Goal: Information Seeking & Learning: Learn about a topic

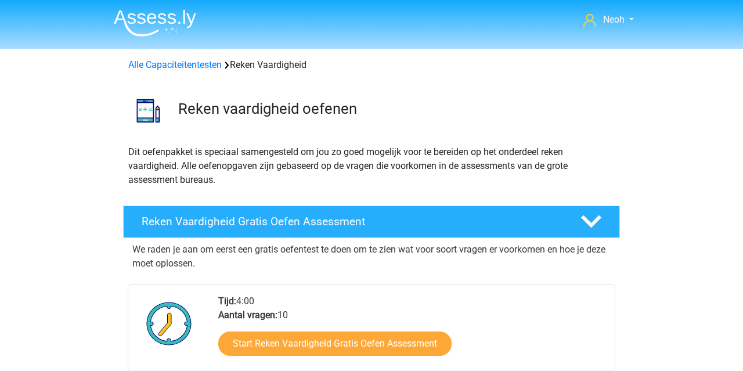
click at [134, 21] on img at bounding box center [155, 22] width 82 height 27
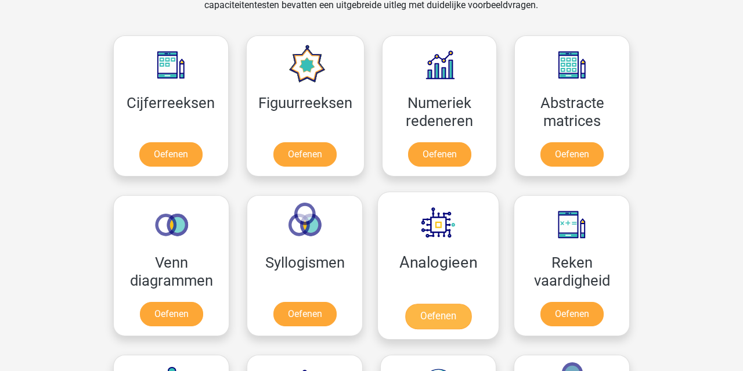
scroll to position [523, 0]
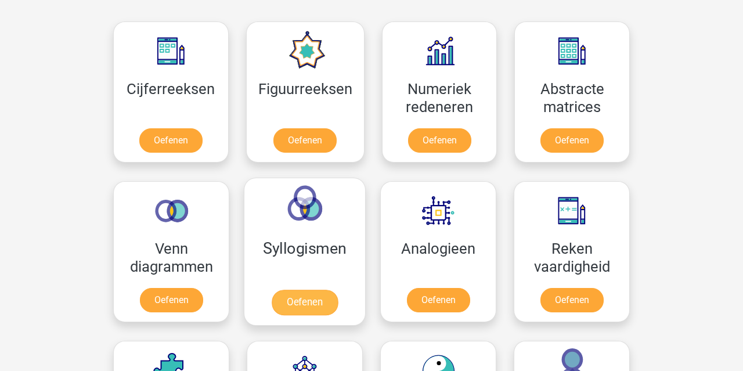
click at [299, 290] on link "Oefenen" at bounding box center [305, 303] width 66 height 26
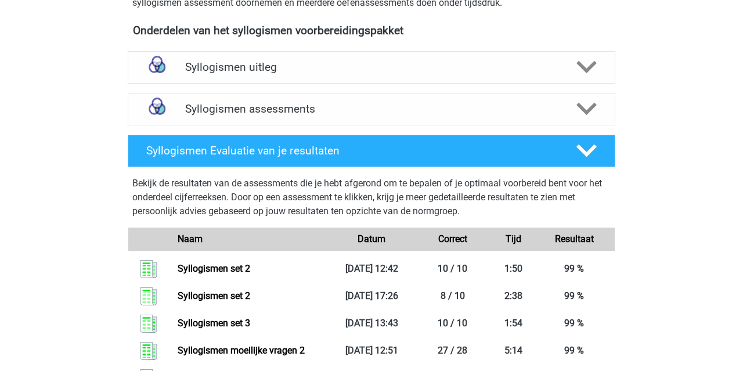
scroll to position [402, 0]
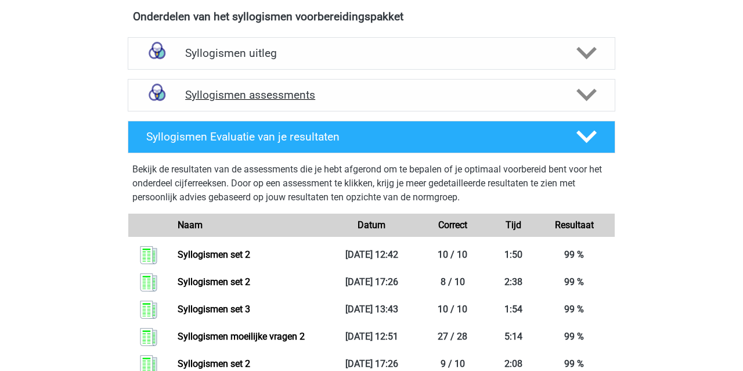
click at [252, 102] on div "Syllogismen assessments" at bounding box center [372, 95] width 488 height 33
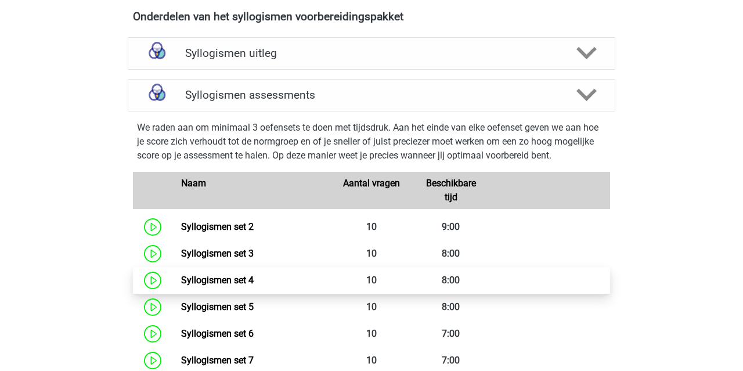
click at [254, 275] on link "Syllogismen set 4" at bounding box center [217, 280] width 73 height 11
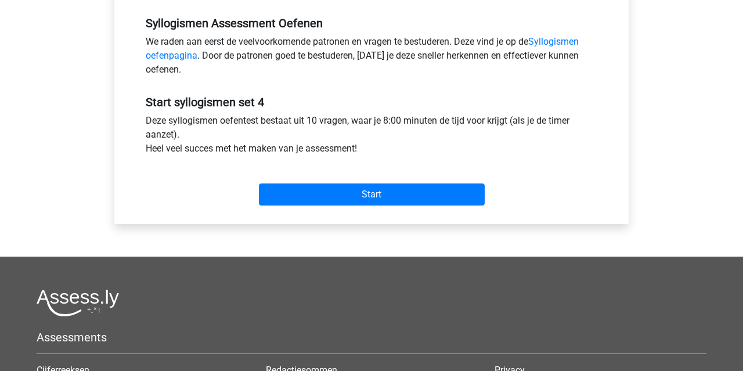
scroll to position [365, 0]
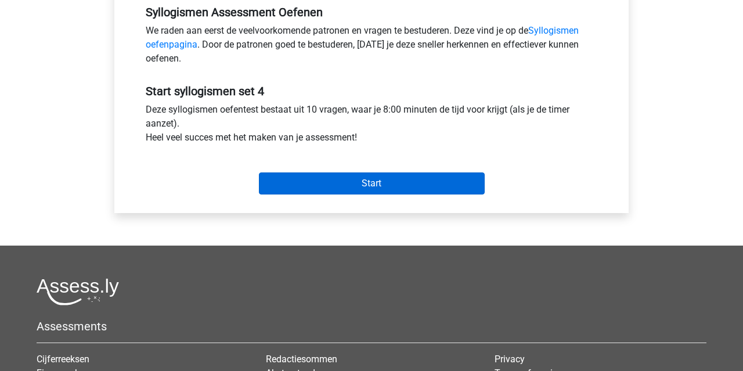
click at [331, 186] on input "Start" at bounding box center [372, 183] width 226 height 22
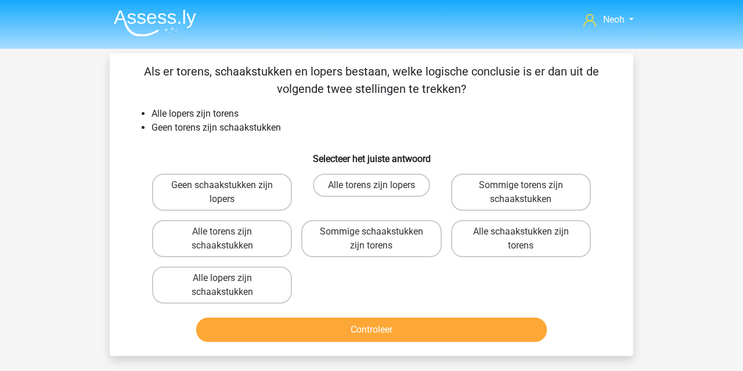
click at [167, 16] on img at bounding box center [155, 22] width 82 height 27
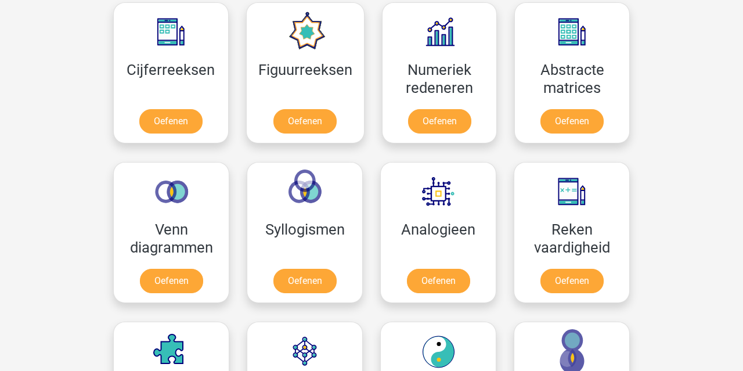
scroll to position [542, 0]
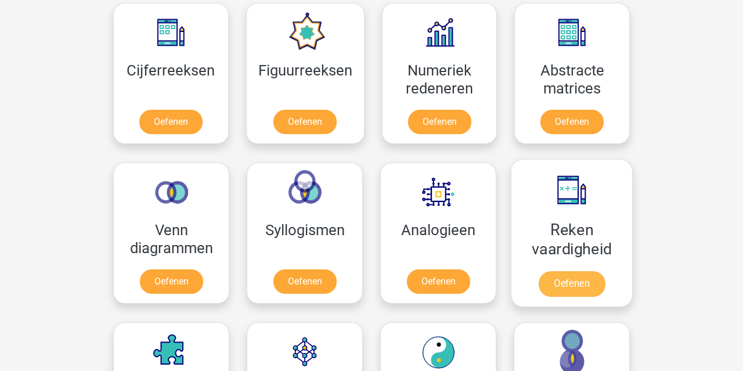
click at [540, 271] on link "Oefenen" at bounding box center [572, 284] width 66 height 26
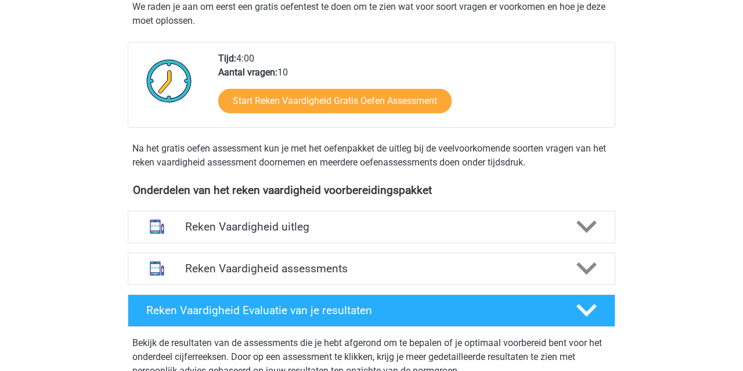
scroll to position [244, 0]
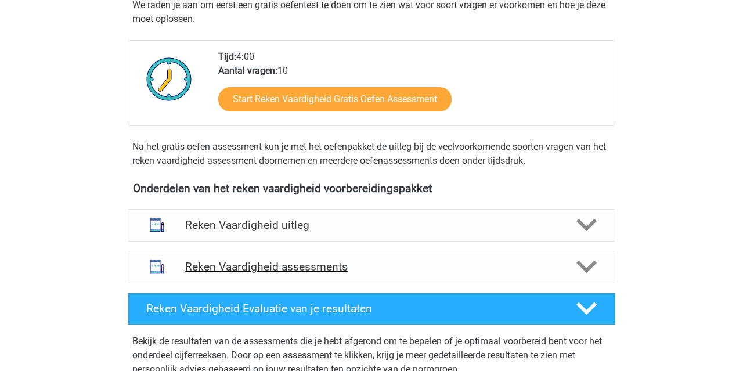
click at [295, 262] on h4 "Reken Vaardigheid assessments" at bounding box center [371, 266] width 373 height 13
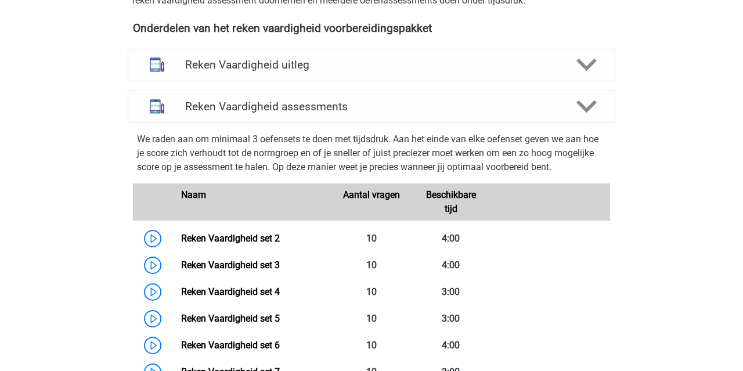
scroll to position [449, 0]
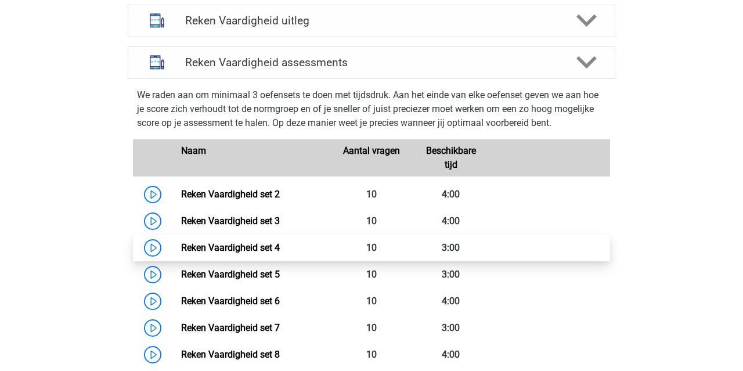
click at [280, 242] on link "Reken Vaardigheid set 4" at bounding box center [230, 247] width 99 height 11
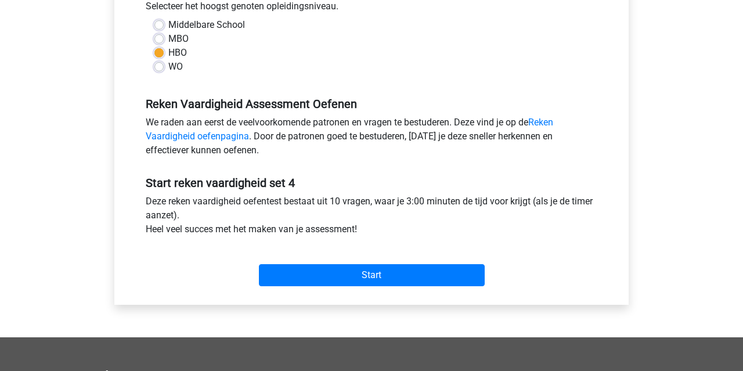
scroll to position [317, 0]
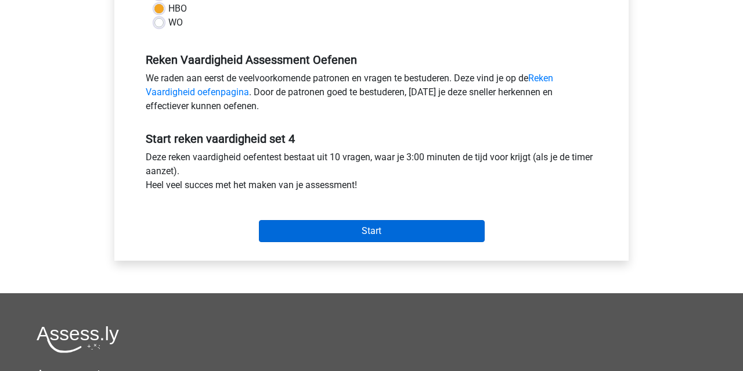
click at [382, 234] on input "Start" at bounding box center [372, 231] width 226 height 22
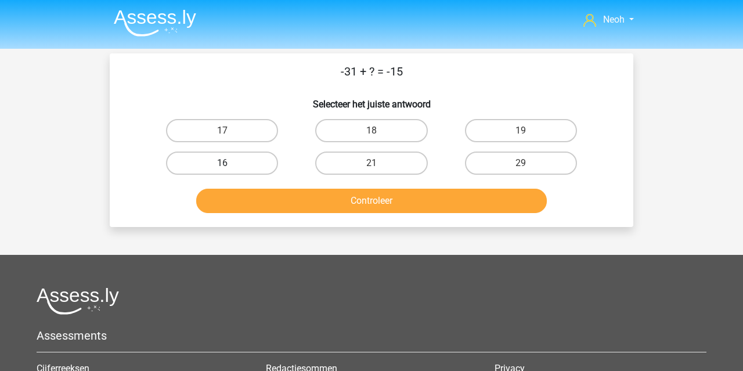
click at [237, 158] on label "16" at bounding box center [222, 162] width 112 height 23
click at [230, 163] on input "16" at bounding box center [226, 167] width 8 height 8
radio input "true"
click at [268, 197] on button "Controleer" at bounding box center [371, 201] width 351 height 24
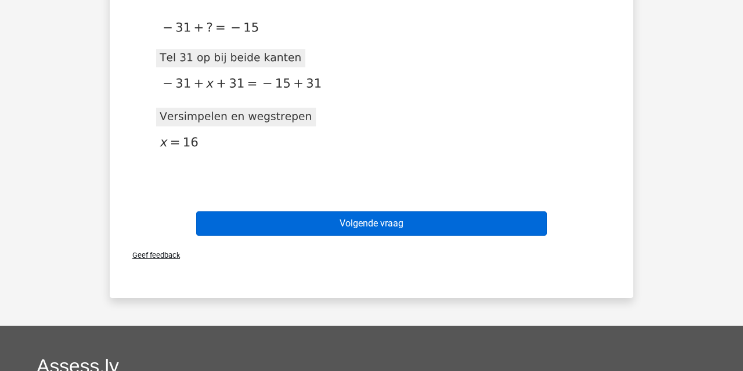
click at [284, 232] on button "Volgende vraag" at bounding box center [371, 223] width 351 height 24
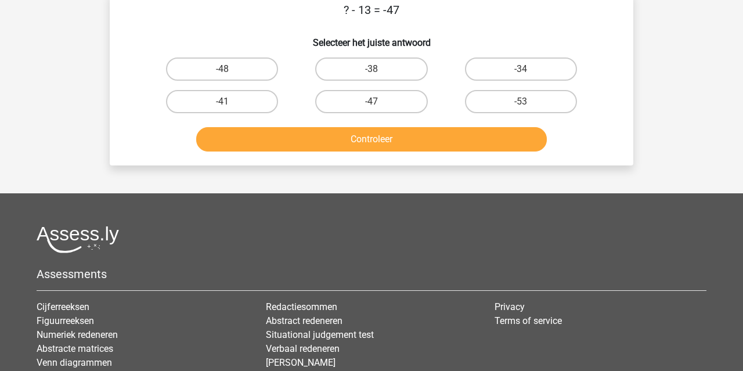
scroll to position [53, 0]
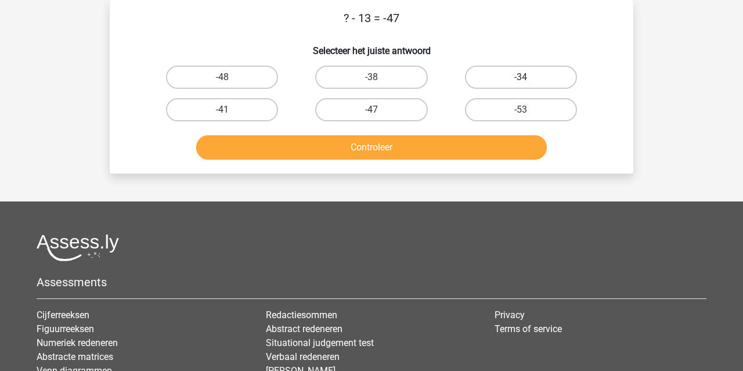
click at [490, 85] on label "-34" at bounding box center [521, 77] width 112 height 23
click at [521, 85] on input "-34" at bounding box center [525, 81] width 8 height 8
radio input "true"
click at [456, 151] on button "Controleer" at bounding box center [371, 147] width 351 height 24
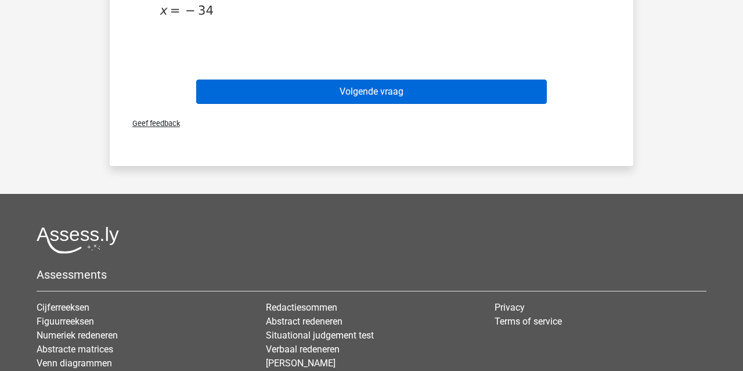
click at [391, 92] on button "Volgende vraag" at bounding box center [371, 92] width 351 height 24
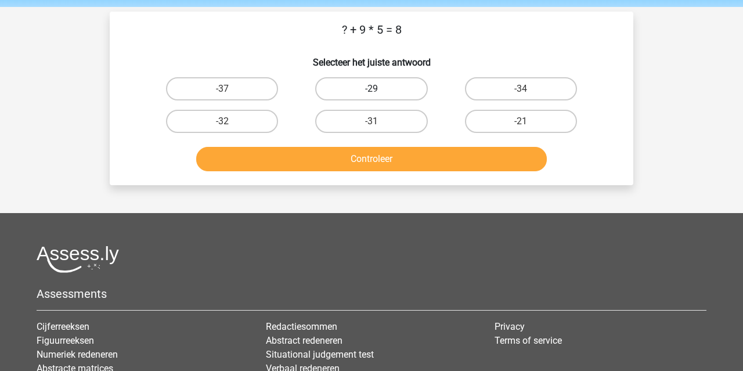
scroll to position [40, 0]
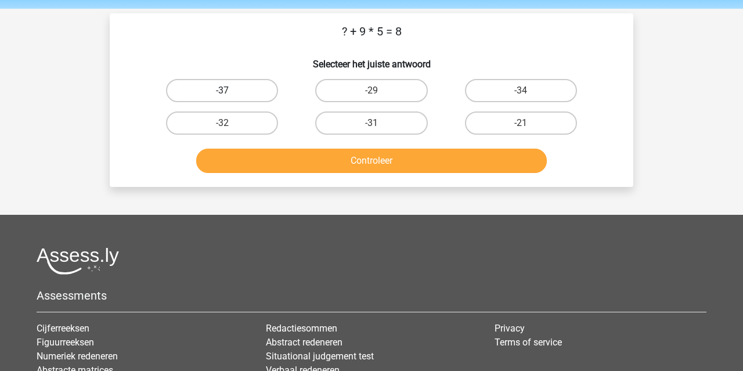
click at [264, 88] on label "-37" at bounding box center [222, 90] width 112 height 23
click at [230, 91] on input "-37" at bounding box center [226, 95] width 8 height 8
radio input "true"
click at [327, 151] on button "Controleer" at bounding box center [371, 161] width 351 height 24
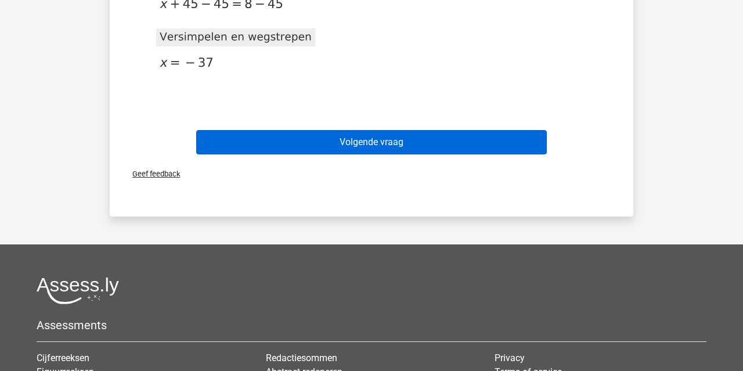
click at [328, 150] on button "Volgende vraag" at bounding box center [371, 142] width 351 height 24
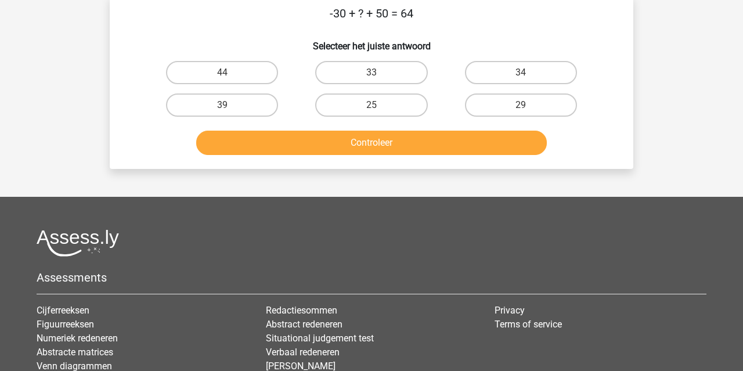
scroll to position [53, 0]
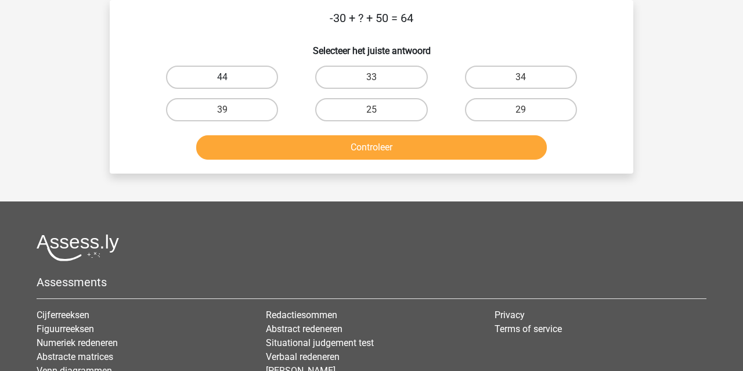
click at [267, 81] on label "44" at bounding box center [222, 77] width 112 height 23
click at [230, 81] on input "44" at bounding box center [226, 81] width 8 height 8
radio input "true"
click at [313, 148] on button "Controleer" at bounding box center [371, 147] width 351 height 24
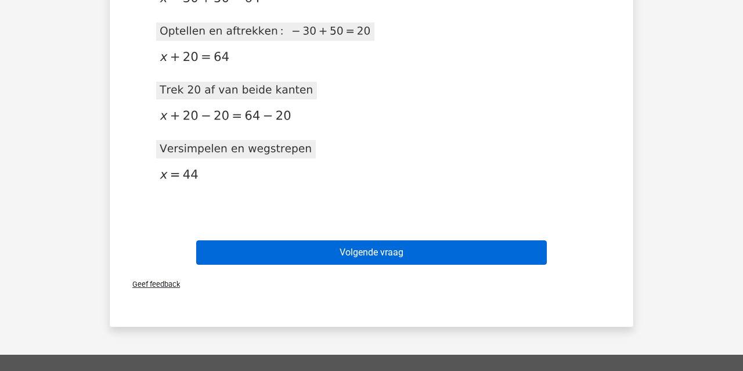
click at [343, 259] on button "Volgende vraag" at bounding box center [371, 252] width 351 height 24
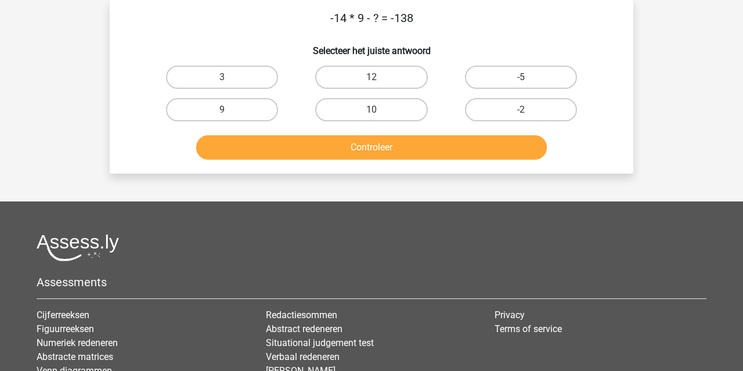
click at [377, 82] on input "12" at bounding box center [375, 81] width 8 height 8
radio input "true"
click at [376, 149] on button "Controleer" at bounding box center [371, 147] width 351 height 24
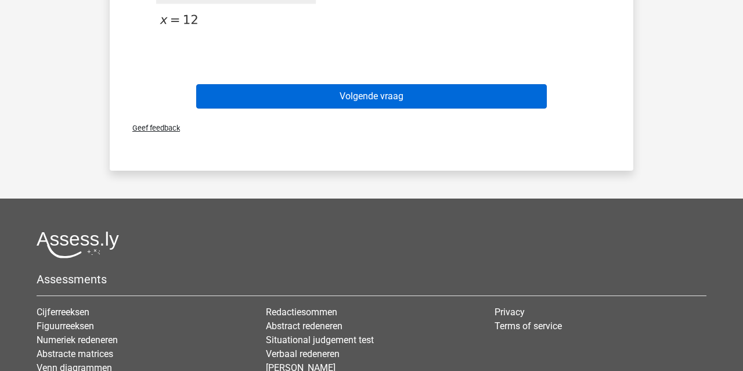
click at [396, 92] on button "Volgende vraag" at bounding box center [371, 96] width 351 height 24
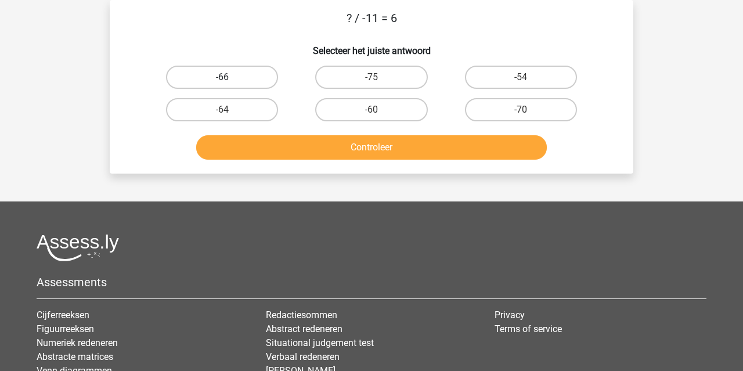
click at [258, 69] on label "-66" at bounding box center [222, 77] width 112 height 23
click at [230, 77] on input "-66" at bounding box center [226, 81] width 8 height 8
radio input "true"
click at [357, 142] on button "Controleer" at bounding box center [371, 147] width 351 height 24
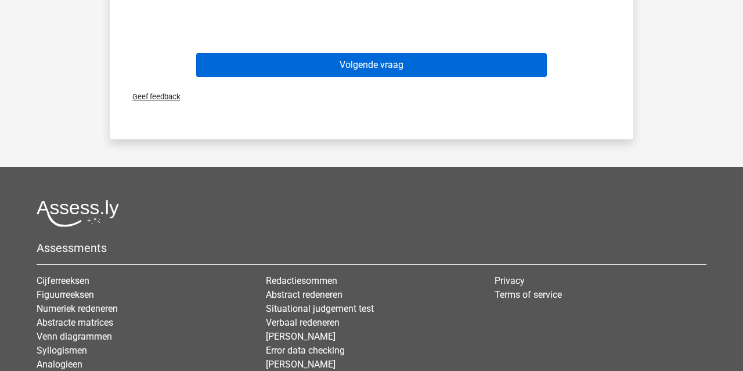
click at [382, 71] on button "Volgende vraag" at bounding box center [371, 65] width 351 height 24
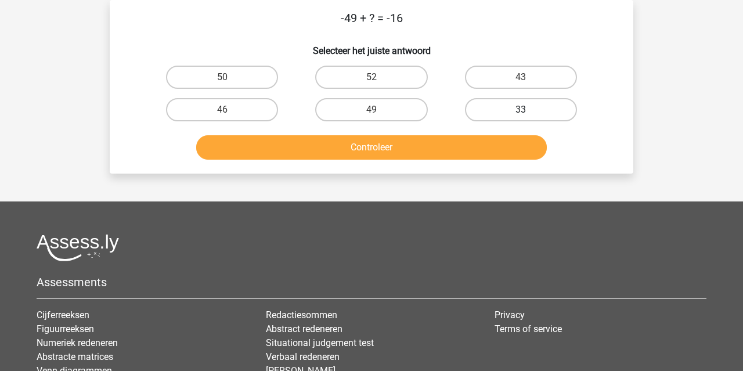
click at [497, 109] on label "33" at bounding box center [521, 109] width 112 height 23
click at [521, 110] on input "33" at bounding box center [525, 114] width 8 height 8
radio input "true"
click at [485, 144] on button "Controleer" at bounding box center [371, 147] width 351 height 24
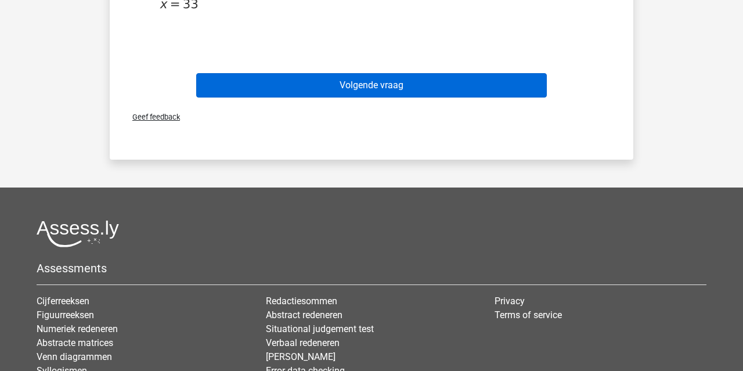
click at [489, 86] on button "Volgende vraag" at bounding box center [371, 85] width 351 height 24
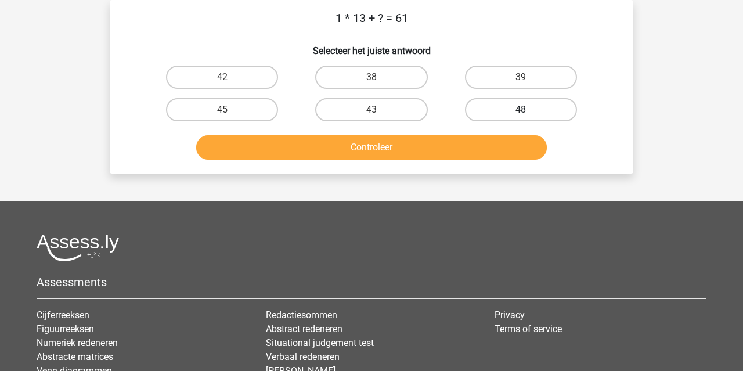
click at [494, 118] on label "48" at bounding box center [521, 109] width 112 height 23
click at [521, 117] on input "48" at bounding box center [525, 114] width 8 height 8
radio input "true"
click at [484, 137] on button "Controleer" at bounding box center [371, 147] width 351 height 24
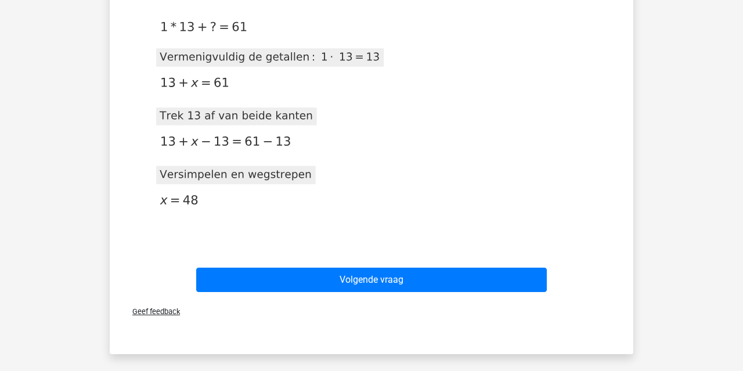
scroll to position [312, 0]
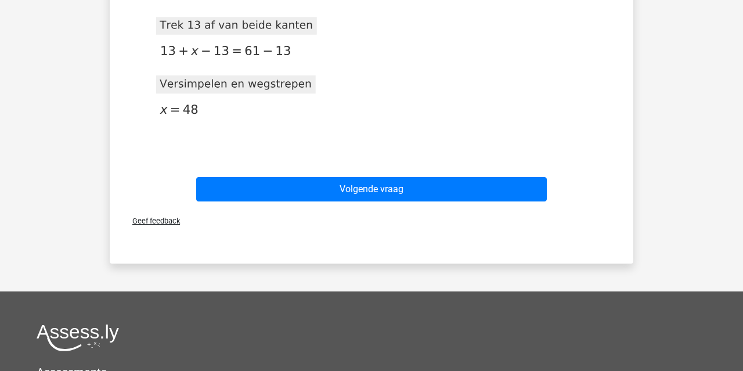
click at [473, 175] on div "Volgende vraag" at bounding box center [371, 187] width 486 height 38
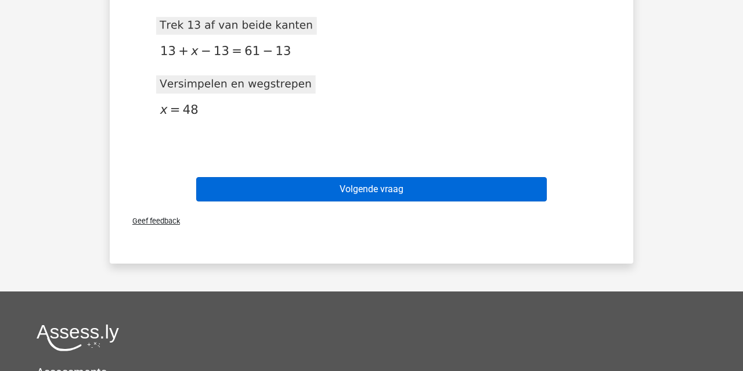
click at [472, 195] on button "Volgende vraag" at bounding box center [371, 189] width 351 height 24
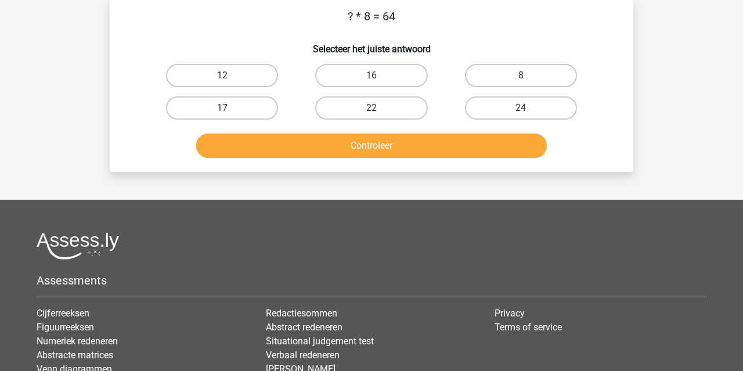
scroll to position [53, 0]
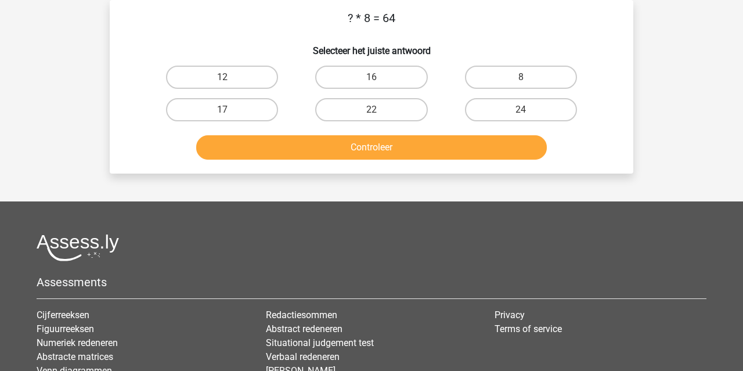
click at [487, 56] on h6 "Selecteer het juiste antwoord" at bounding box center [371, 46] width 486 height 20
click at [487, 58] on div "? * 8 = 64 Selecteer het juiste antwoord 12 16 8 17" at bounding box center [371, 86] width 514 height 155
click at [486, 67] on label "8" at bounding box center [521, 77] width 112 height 23
click at [521, 77] on input "8" at bounding box center [525, 81] width 8 height 8
radio input "true"
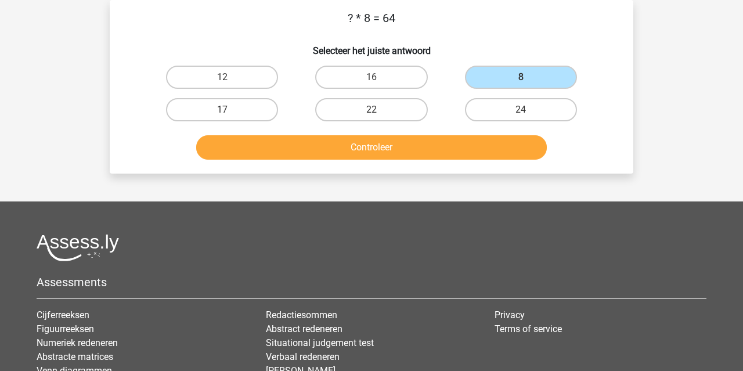
click at [461, 137] on button "Controleer" at bounding box center [371, 147] width 351 height 24
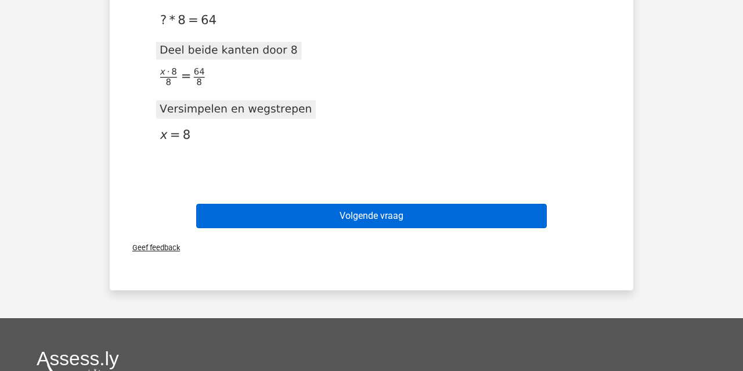
click at [450, 204] on button "Volgende vraag" at bounding box center [371, 216] width 351 height 24
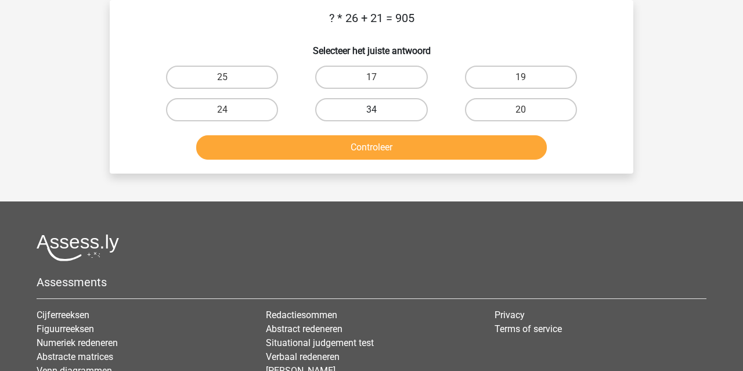
click at [361, 98] on label "34" at bounding box center [371, 109] width 112 height 23
click at [371, 110] on input "34" at bounding box center [375, 114] width 8 height 8
radio input "true"
click at [357, 154] on button "Controleer" at bounding box center [371, 147] width 351 height 24
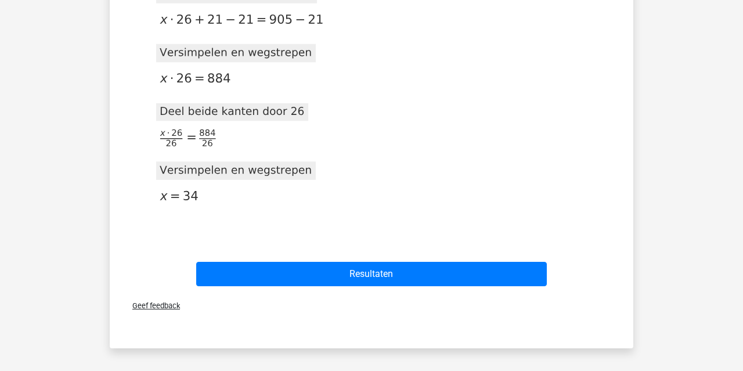
scroll to position [290, 0]
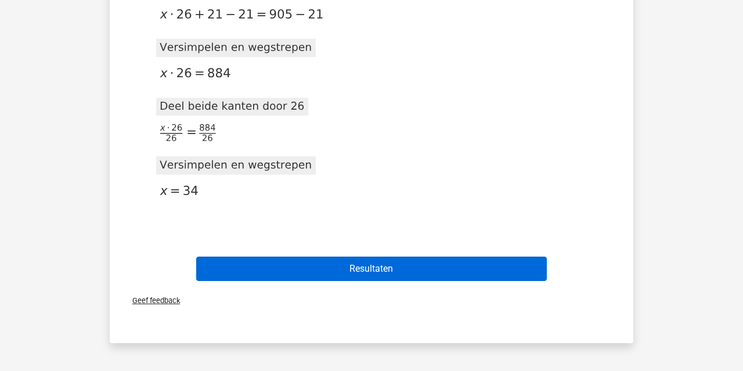
click at [372, 258] on button "Resultaten" at bounding box center [371, 269] width 351 height 24
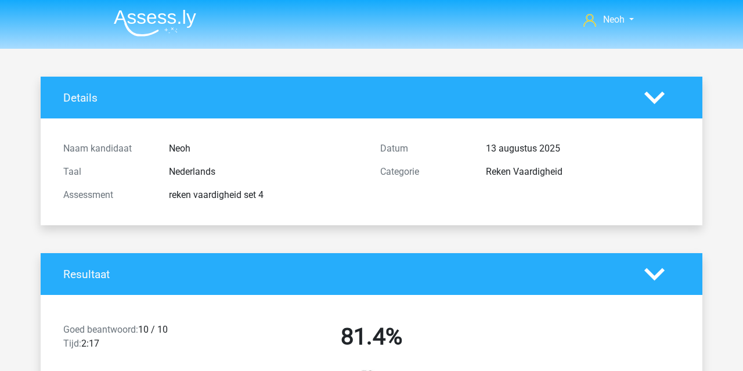
click at [169, 23] on img at bounding box center [155, 22] width 82 height 27
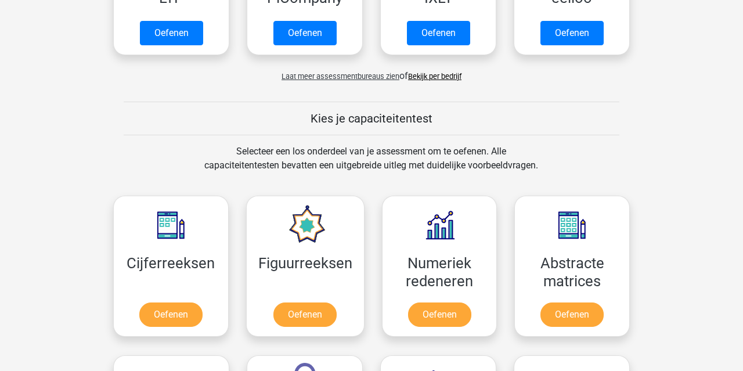
scroll to position [468, 0]
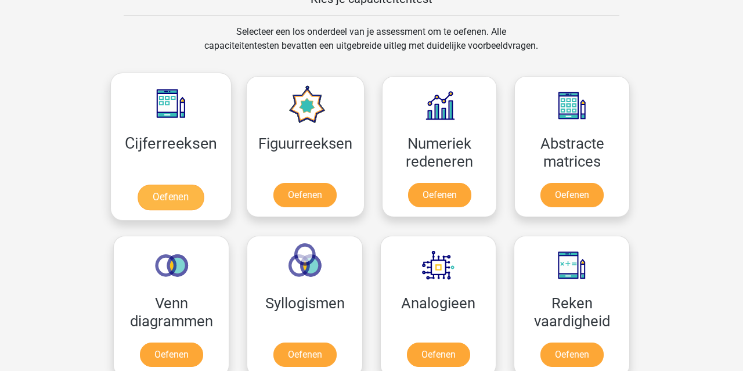
click at [190, 185] on link "Oefenen" at bounding box center [171, 198] width 66 height 26
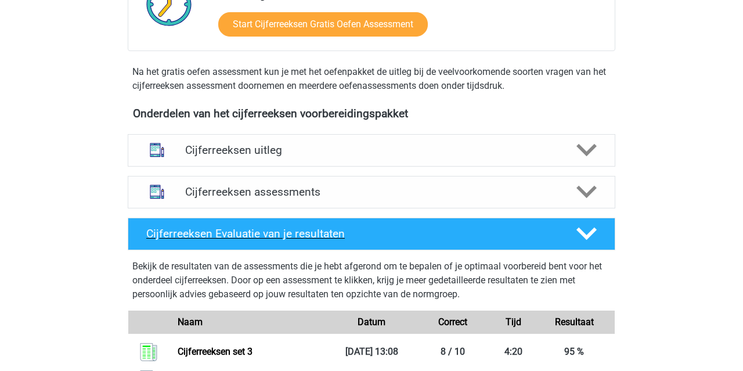
scroll to position [332, 0]
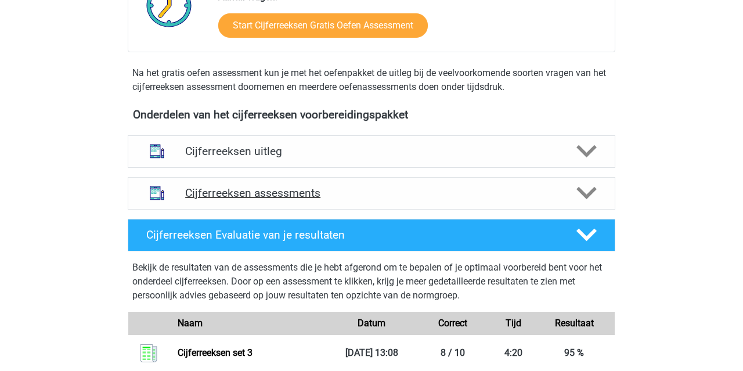
click at [443, 200] on h4 "Cijferreeksen assessments" at bounding box center [371, 192] width 373 height 13
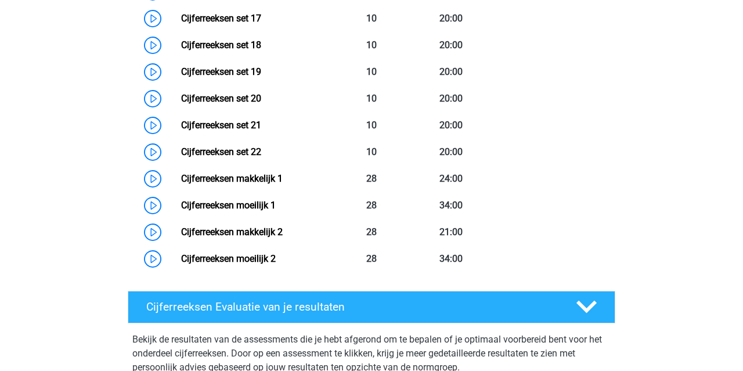
scroll to position [1161, 0]
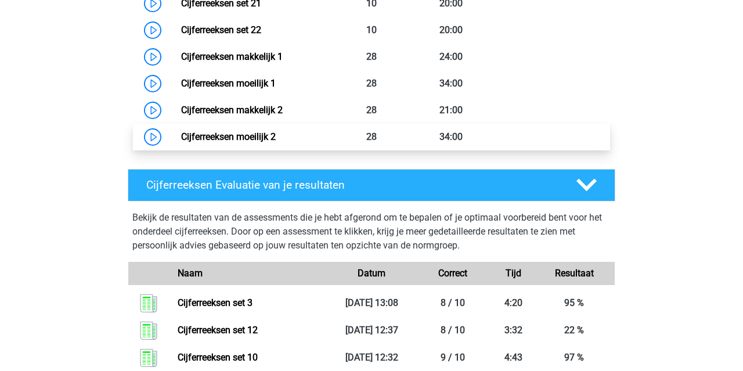
click at [276, 142] on link "Cijferreeksen moeilijk 2" at bounding box center [228, 136] width 95 height 11
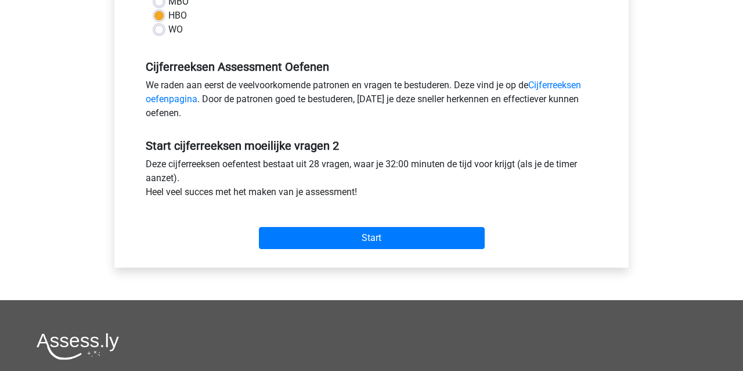
scroll to position [259, 0]
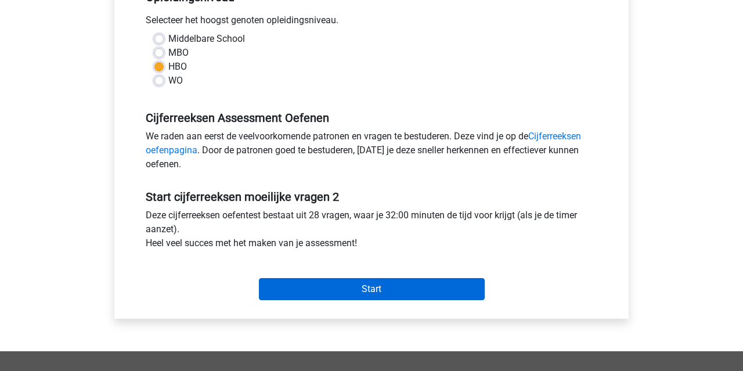
click at [429, 293] on input "Start" at bounding box center [372, 289] width 226 height 22
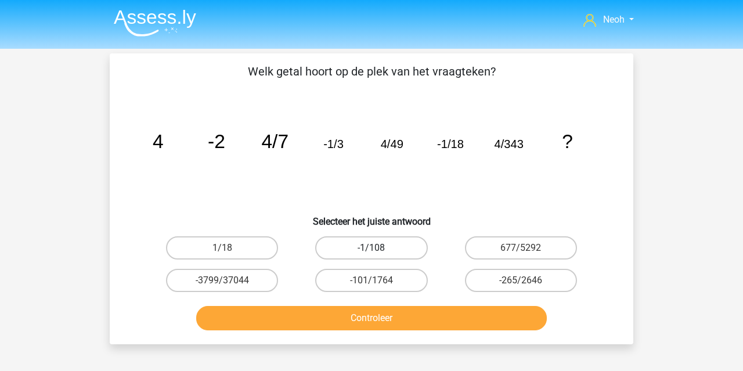
click at [401, 250] on label "-1/108" at bounding box center [371, 247] width 112 height 23
click at [379, 250] on input "-1/108" at bounding box center [375, 252] width 8 height 8
radio input "true"
click at [370, 317] on button "Controleer" at bounding box center [371, 318] width 351 height 24
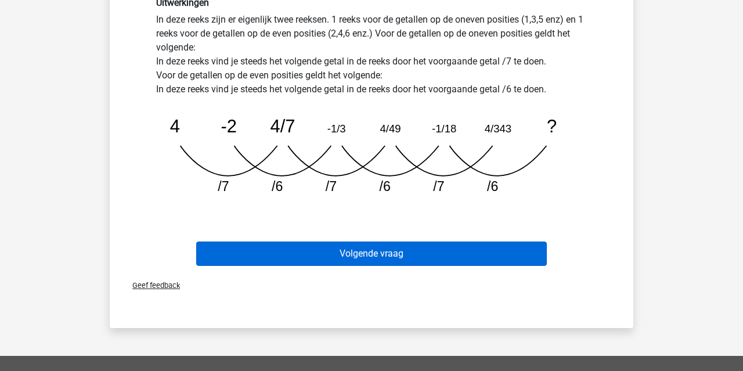
click at [403, 252] on button "Volgende vraag" at bounding box center [371, 253] width 351 height 24
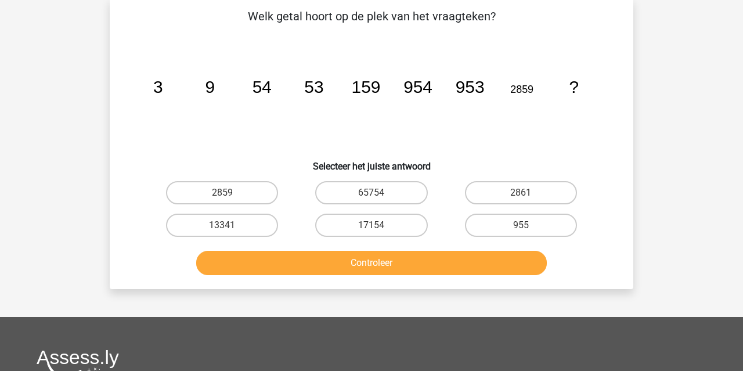
scroll to position [53, 0]
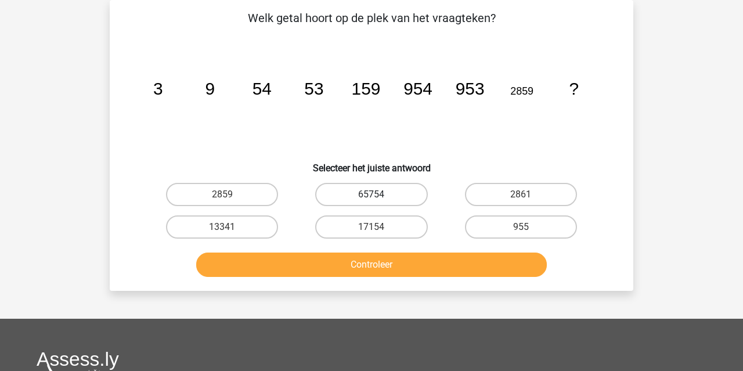
click at [417, 192] on label "65754" at bounding box center [371, 194] width 112 height 23
click at [379, 194] on input "65754" at bounding box center [375, 198] width 8 height 8
radio input "true"
click at [400, 258] on button "Controleer" at bounding box center [371, 264] width 351 height 24
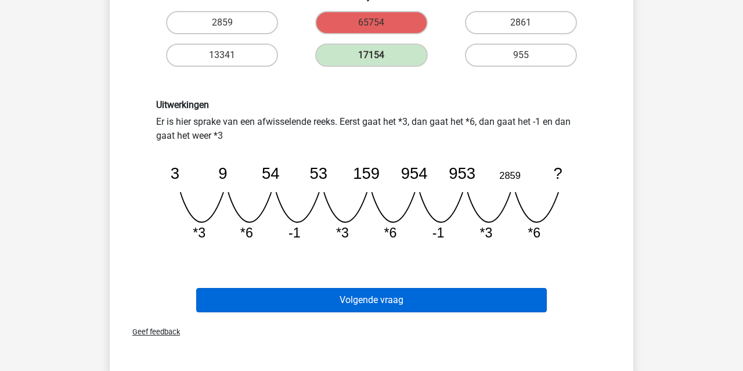
click at [400, 300] on button "Volgende vraag" at bounding box center [371, 300] width 351 height 24
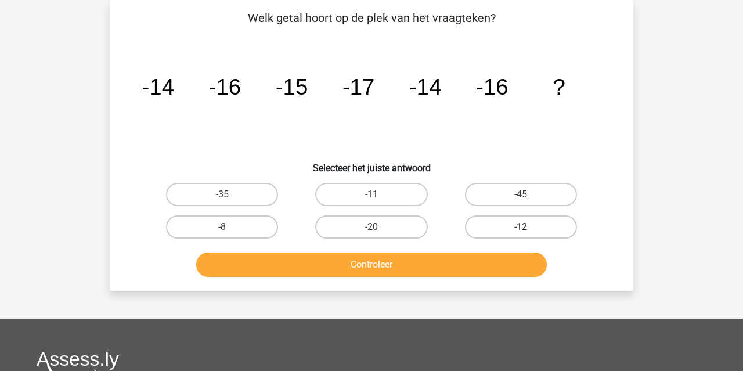
click at [500, 229] on label "-12" at bounding box center [521, 226] width 112 height 23
click at [521, 229] on input "-12" at bounding box center [525, 231] width 8 height 8
radio input "true"
click at [488, 255] on button "Controleer" at bounding box center [371, 264] width 351 height 24
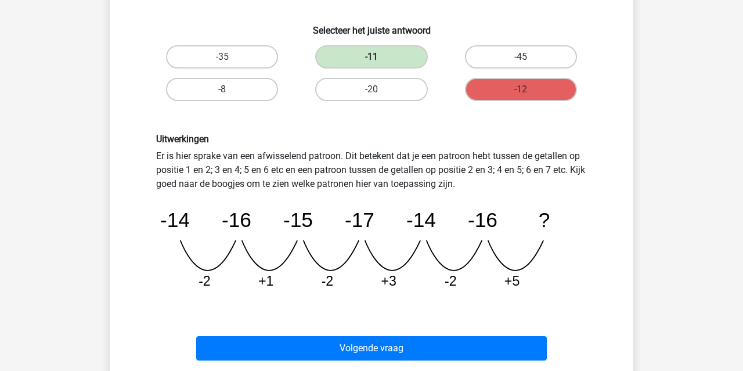
scroll to position [189, 0]
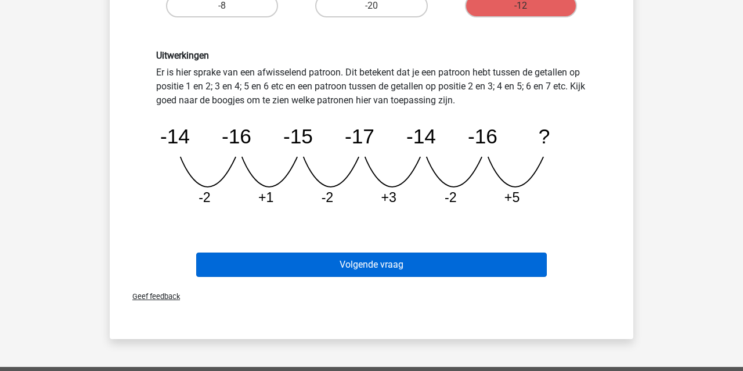
click at [483, 261] on button "Volgende vraag" at bounding box center [371, 264] width 351 height 24
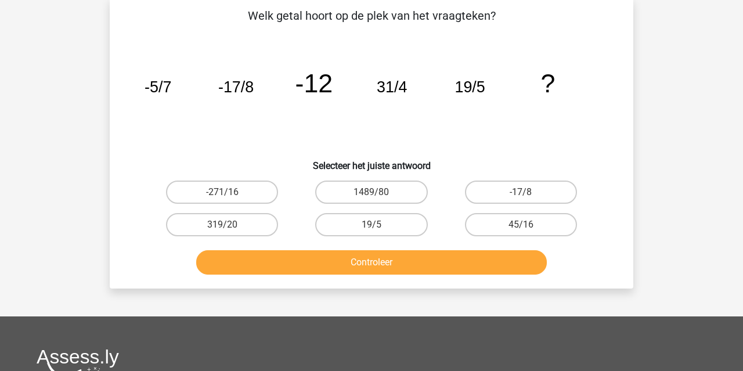
scroll to position [53, 0]
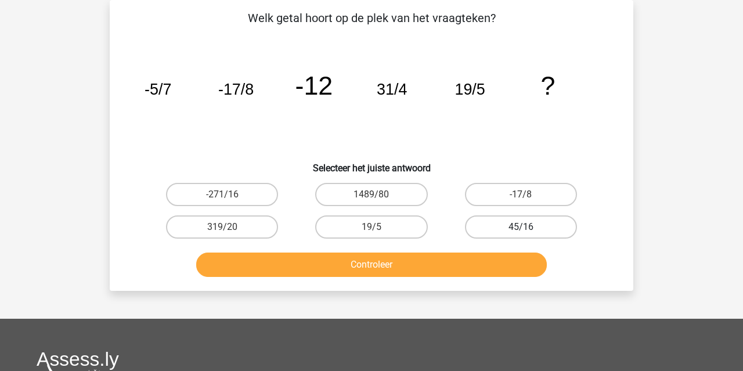
click at [475, 222] on label "45/16" at bounding box center [521, 226] width 112 height 23
click at [521, 227] on input "45/16" at bounding box center [525, 231] width 8 height 8
radio input "true"
click at [461, 263] on button "Controleer" at bounding box center [371, 264] width 351 height 24
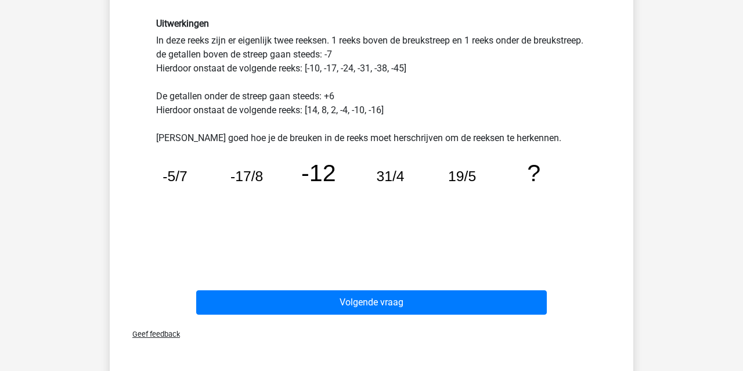
scroll to position [304, 0]
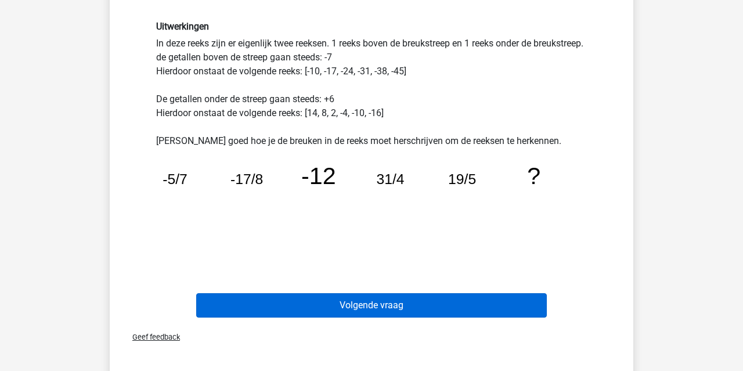
click at [448, 309] on button "Volgende vraag" at bounding box center [371, 305] width 351 height 24
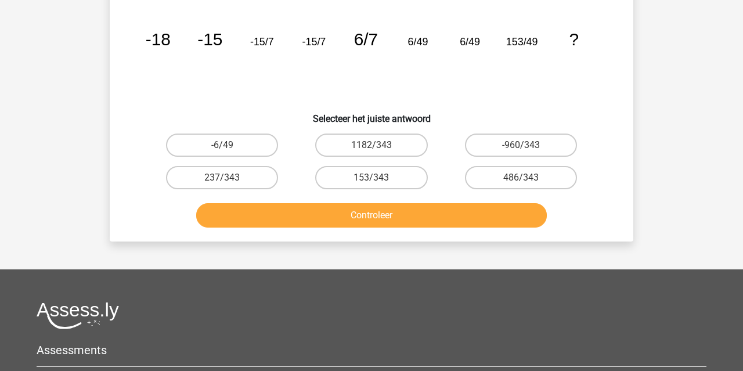
scroll to position [53, 0]
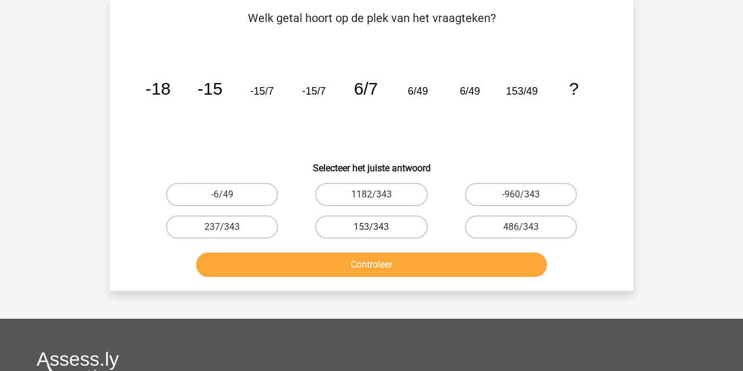
click at [359, 230] on label "153/343" at bounding box center [371, 226] width 112 height 23
click at [371, 230] on input "153/343" at bounding box center [375, 231] width 8 height 8
radio input "true"
click at [367, 257] on button "Controleer" at bounding box center [371, 264] width 351 height 24
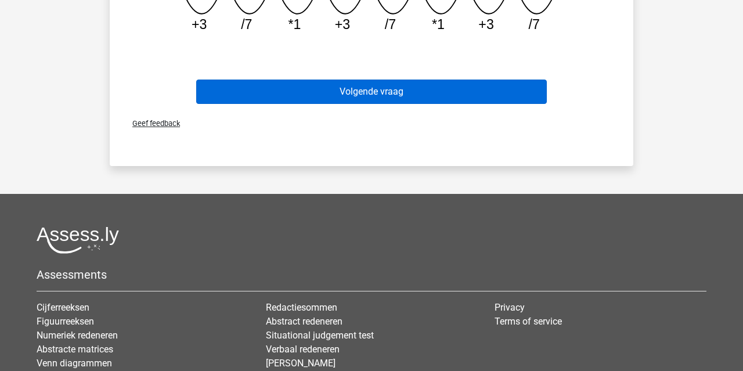
click at [448, 81] on button "Volgende vraag" at bounding box center [371, 92] width 351 height 24
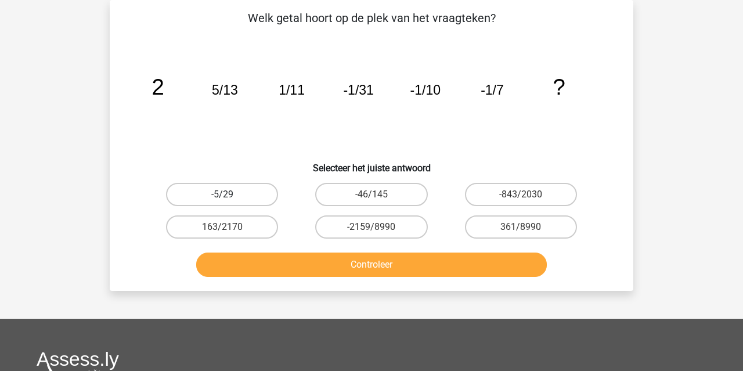
click at [243, 194] on label "-5/29" at bounding box center [222, 194] width 112 height 23
click at [230, 194] on input "-5/29" at bounding box center [226, 198] width 8 height 8
radio input "true"
click at [302, 261] on button "Controleer" at bounding box center [371, 264] width 351 height 24
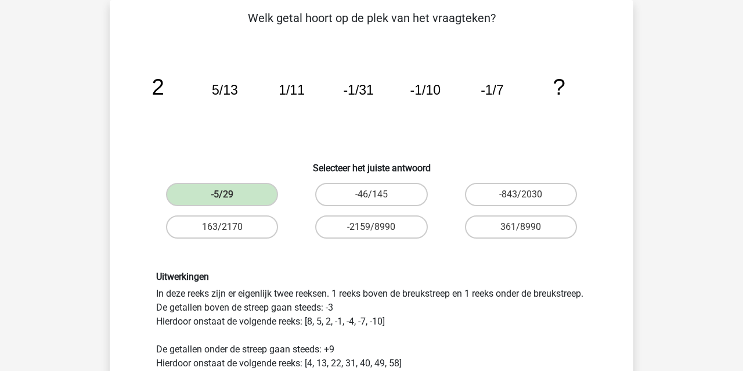
scroll to position [284, 0]
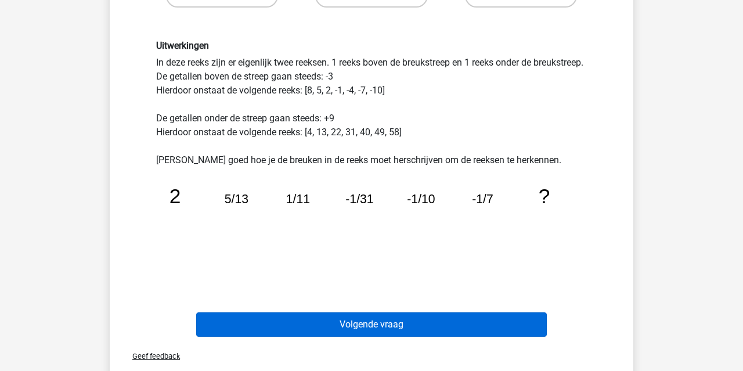
click at [365, 318] on button "Volgende vraag" at bounding box center [371, 324] width 351 height 24
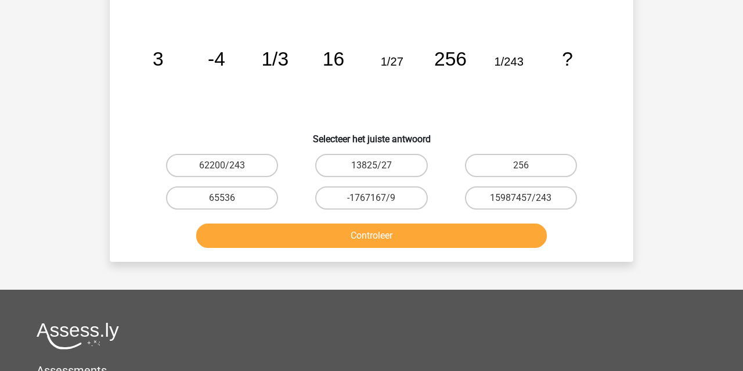
scroll to position [53, 0]
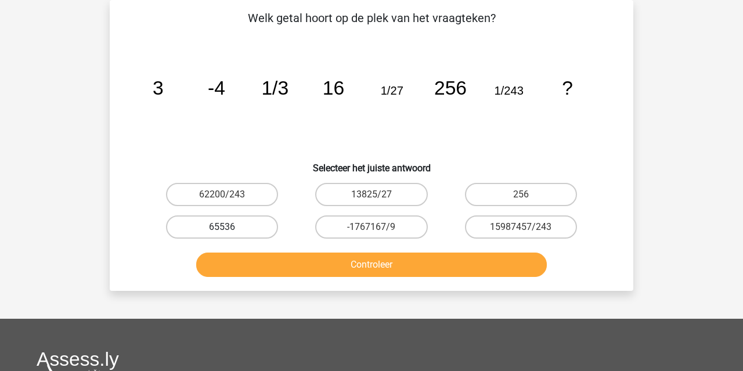
click at [264, 238] on label "65536" at bounding box center [222, 226] width 112 height 23
click at [230, 234] on input "65536" at bounding box center [226, 231] width 8 height 8
radio input "true"
click at [270, 264] on button "Controleer" at bounding box center [371, 264] width 351 height 24
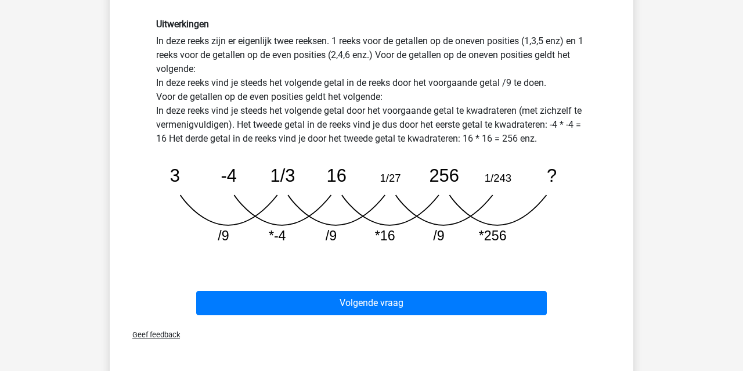
scroll to position [326, 0]
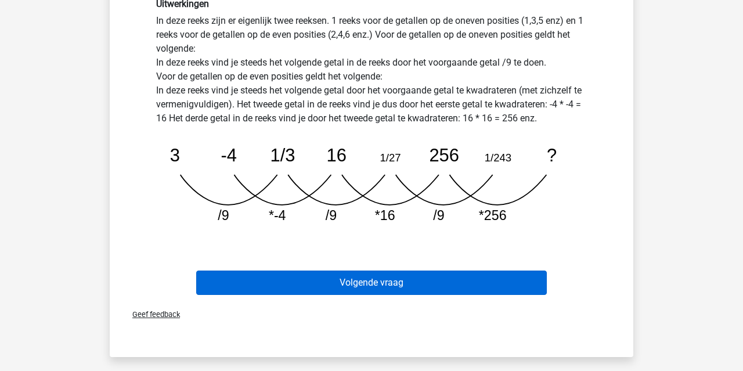
click at [324, 284] on button "Volgende vraag" at bounding box center [371, 282] width 351 height 24
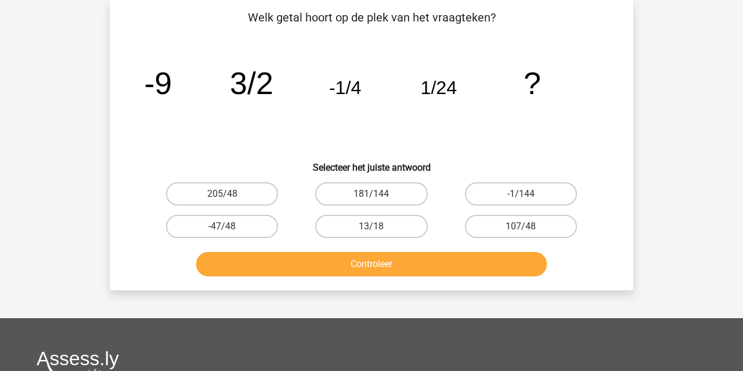
scroll to position [53, 0]
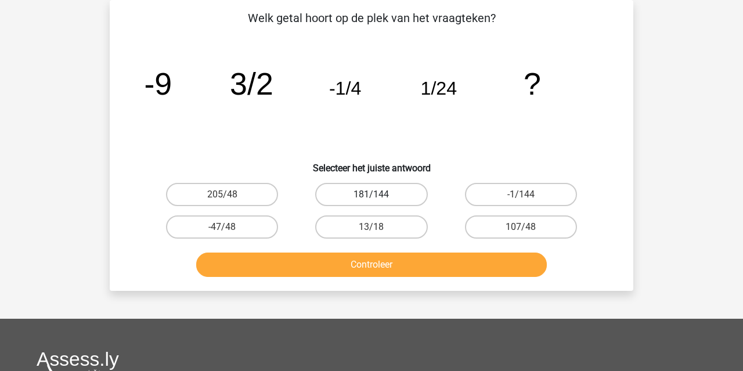
click at [396, 205] on label "181/144" at bounding box center [371, 194] width 112 height 23
click at [379, 202] on input "181/144" at bounding box center [375, 198] width 8 height 8
radio input "true"
click at [485, 198] on label "-1/144" at bounding box center [521, 194] width 112 height 23
click at [521, 198] on input "-1/144" at bounding box center [525, 198] width 8 height 8
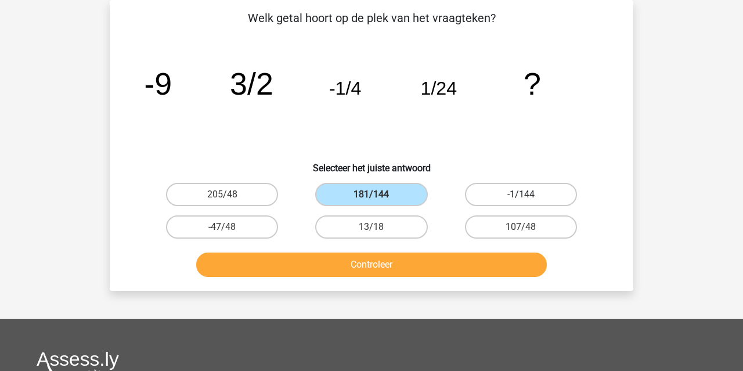
radio input "true"
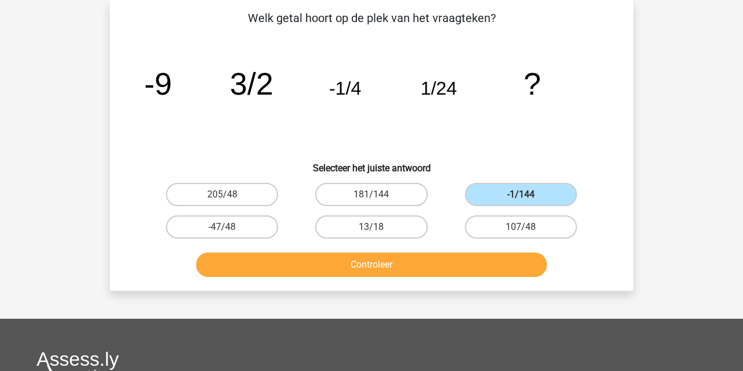
click at [438, 269] on button "Controleer" at bounding box center [371, 264] width 351 height 24
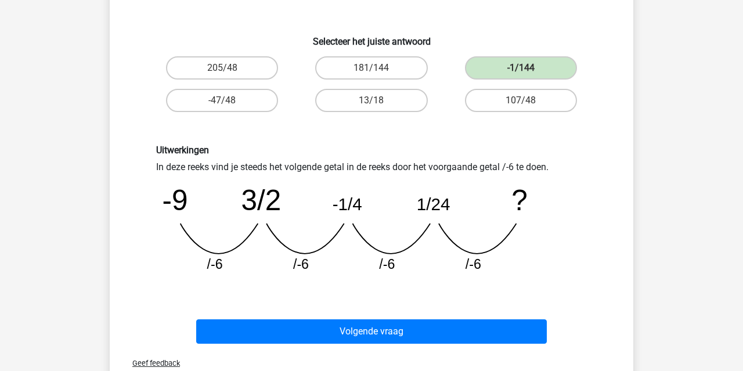
scroll to position [259, 0]
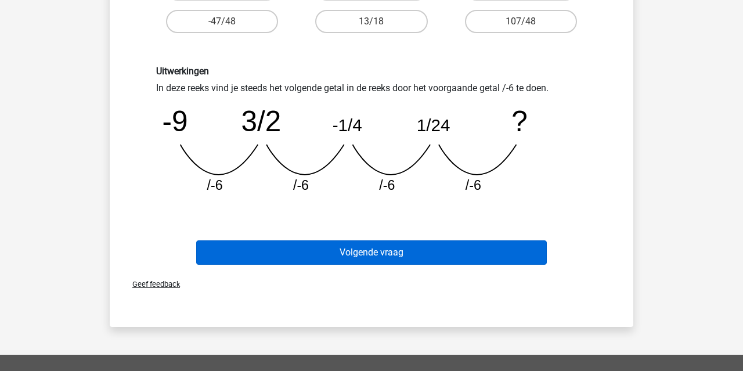
click at [395, 258] on button "Volgende vraag" at bounding box center [371, 252] width 351 height 24
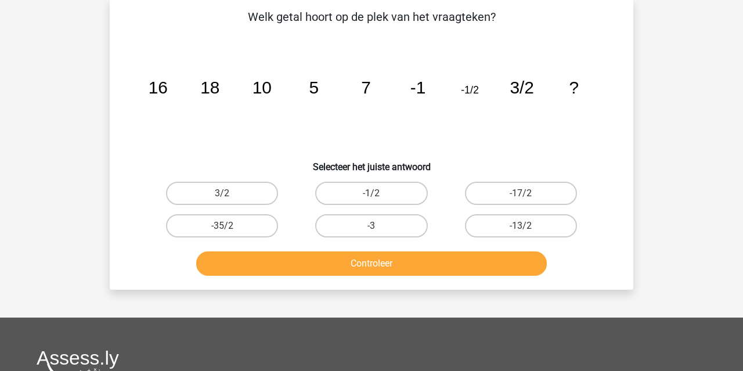
scroll to position [53, 0]
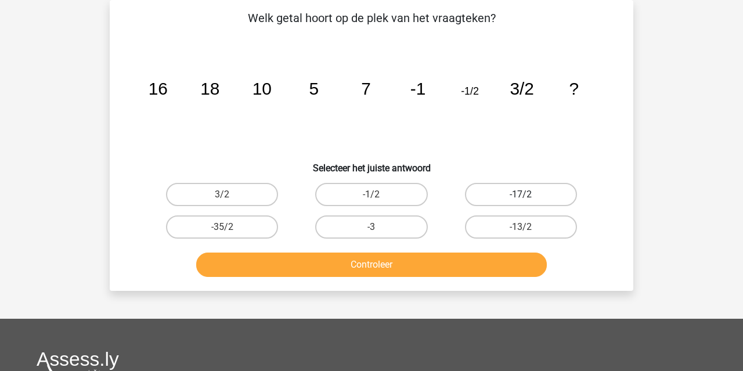
click at [473, 189] on label "-17/2" at bounding box center [521, 194] width 112 height 23
click at [521, 194] on input "-17/2" at bounding box center [525, 198] width 8 height 8
radio input "true"
click at [436, 269] on button "Controleer" at bounding box center [371, 264] width 351 height 24
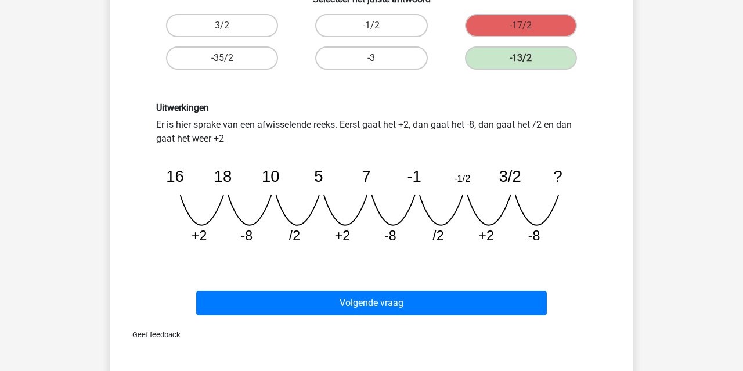
scroll to position [237, 0]
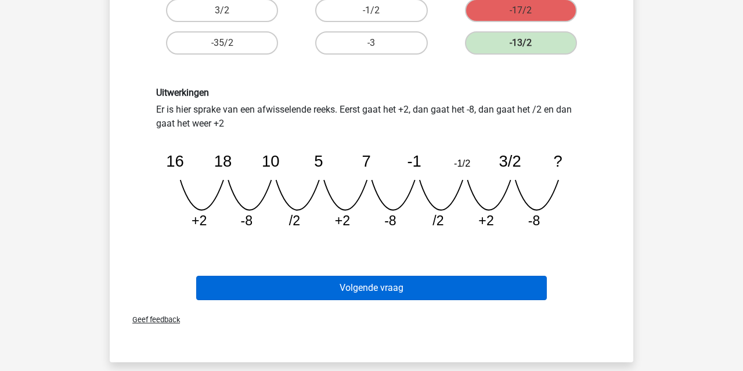
click at [434, 294] on button "Volgende vraag" at bounding box center [371, 288] width 351 height 24
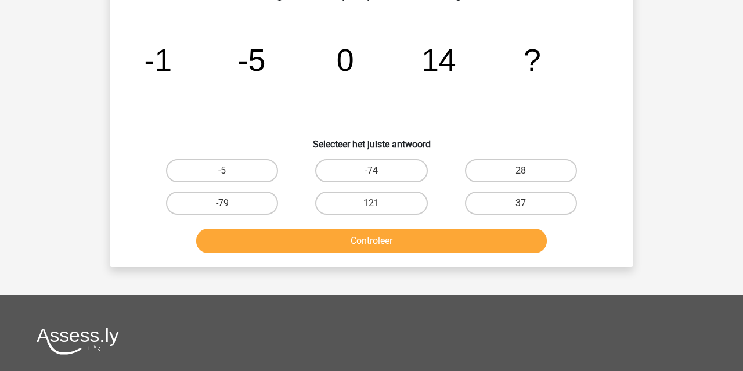
scroll to position [53, 0]
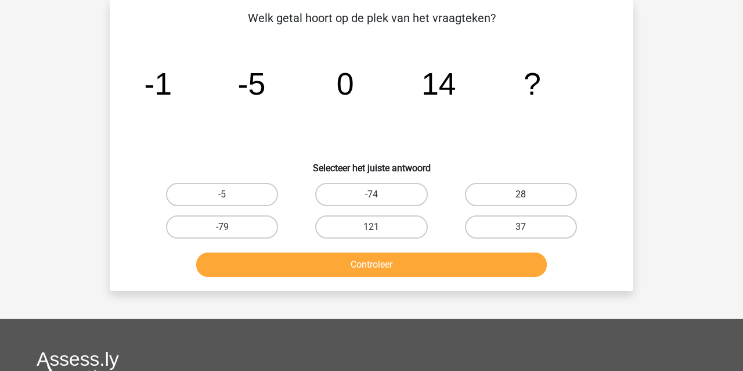
click at [503, 197] on label "28" at bounding box center [521, 194] width 112 height 23
click at [521, 197] on input "28" at bounding box center [525, 198] width 8 height 8
radio input "true"
click at [447, 258] on button "Controleer" at bounding box center [371, 264] width 351 height 24
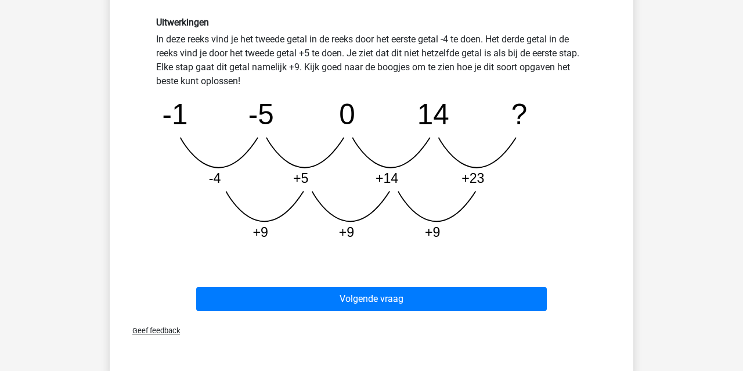
scroll to position [308, 0]
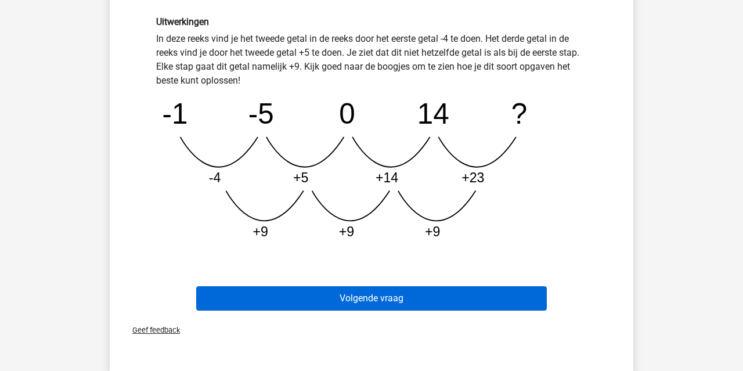
click at [452, 295] on button "Volgende vraag" at bounding box center [371, 298] width 351 height 24
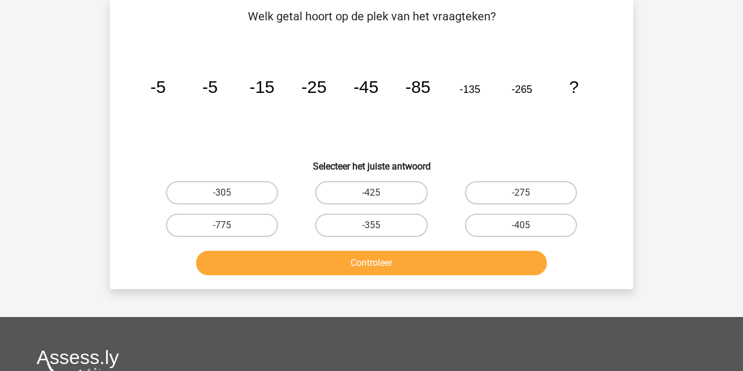
scroll to position [53, 0]
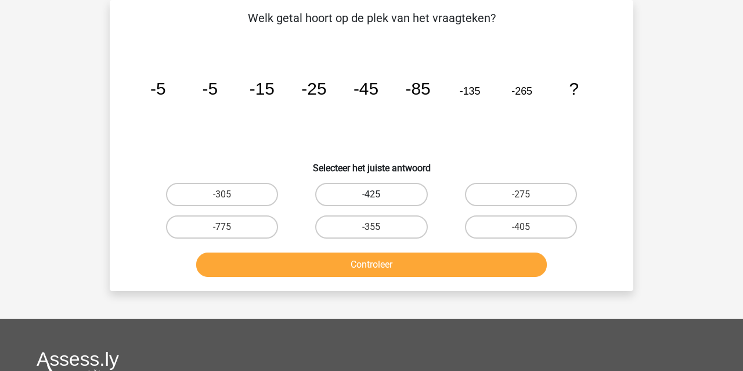
click at [382, 187] on label "-425" at bounding box center [371, 194] width 112 height 23
click at [379, 194] on input "-425" at bounding box center [375, 198] width 8 height 8
radio input "true"
click at [364, 262] on button "Controleer" at bounding box center [371, 264] width 351 height 24
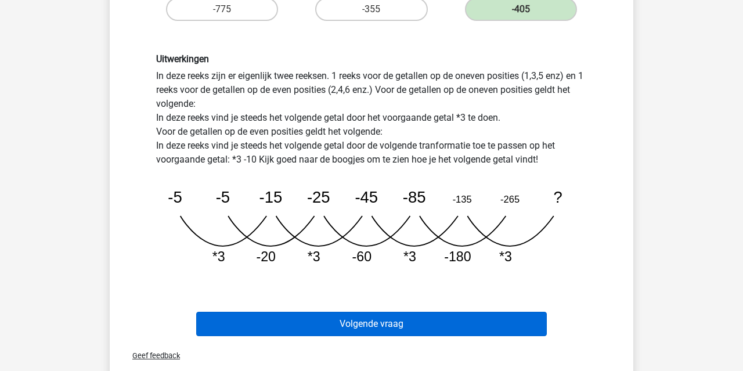
scroll to position [269, 0]
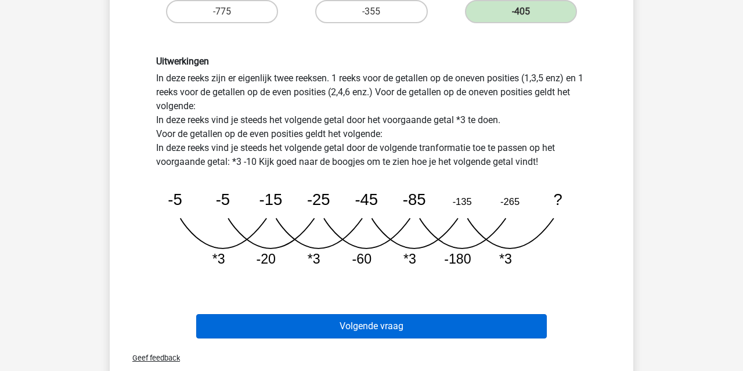
click at [369, 317] on button "Volgende vraag" at bounding box center [371, 326] width 351 height 24
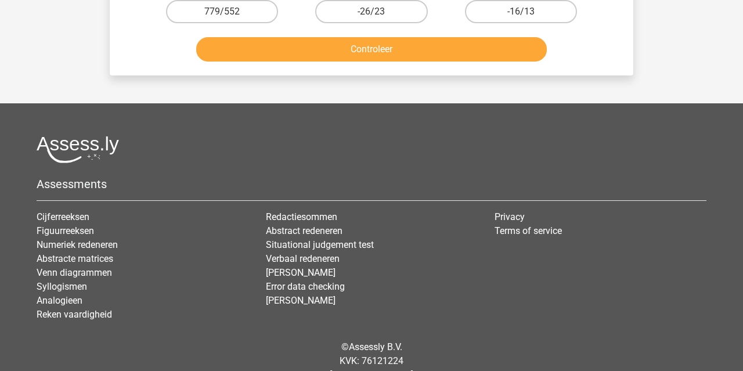
scroll to position [53, 0]
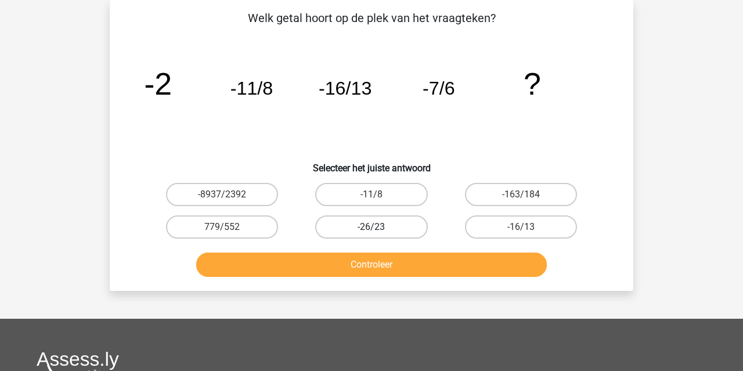
click at [414, 223] on label "-26/23" at bounding box center [371, 226] width 112 height 23
click at [379, 227] on input "-26/23" at bounding box center [375, 231] width 8 height 8
radio input "true"
click at [434, 264] on button "Controleer" at bounding box center [371, 264] width 351 height 24
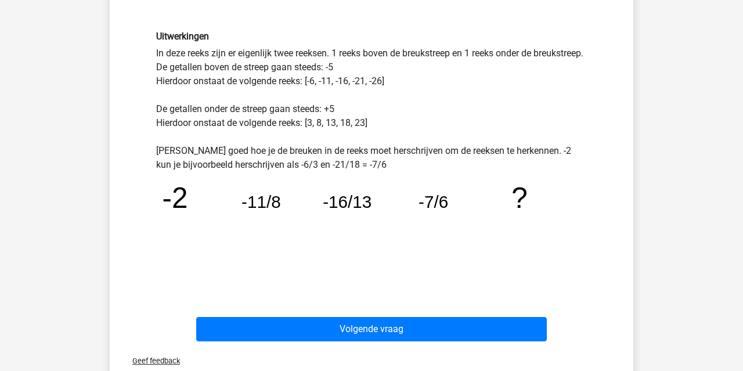
scroll to position [345, 0]
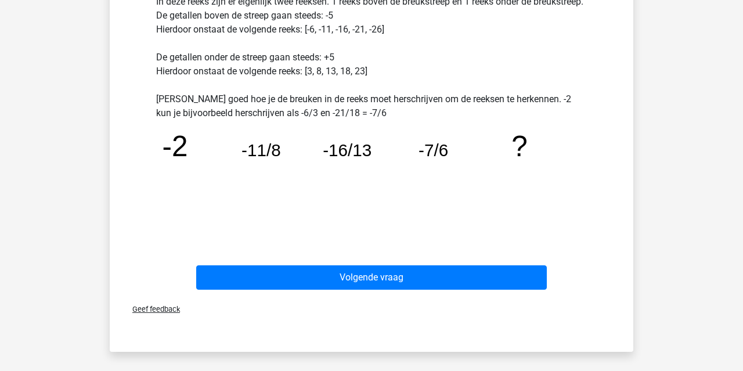
click at [434, 265] on div "Volgende vraag" at bounding box center [371, 275] width 486 height 38
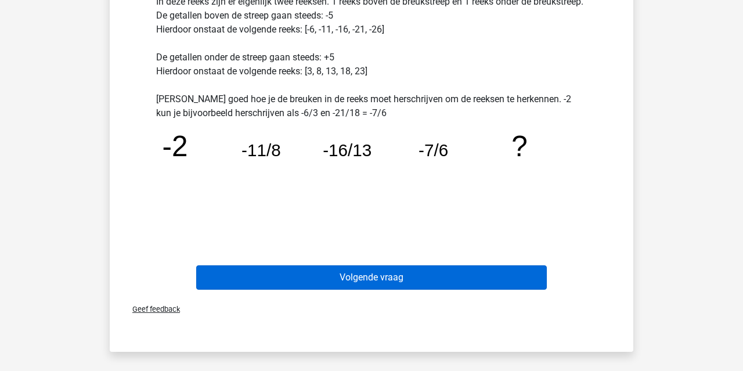
click at [437, 278] on button "Volgende vraag" at bounding box center [371, 277] width 351 height 24
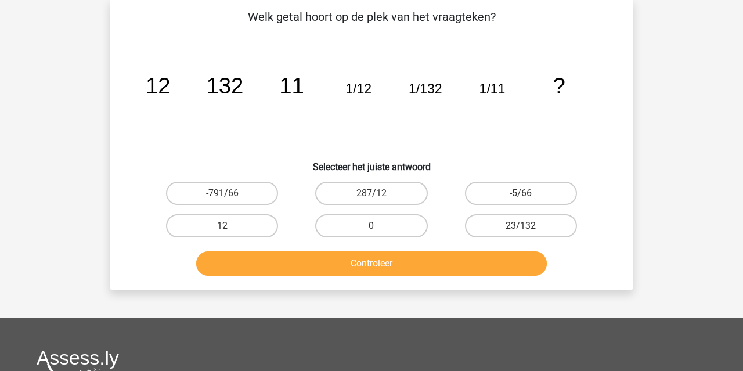
scroll to position [53, 0]
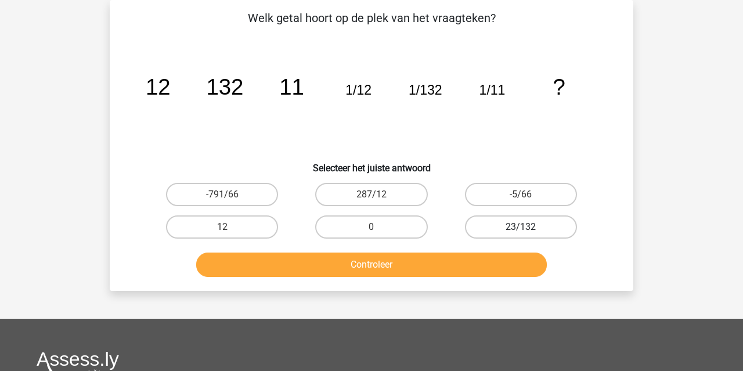
click at [512, 232] on label "23/132" at bounding box center [521, 226] width 112 height 23
click at [521, 232] on input "23/132" at bounding box center [525, 231] width 8 height 8
radio input "true"
click at [499, 258] on button "Controleer" at bounding box center [371, 264] width 351 height 24
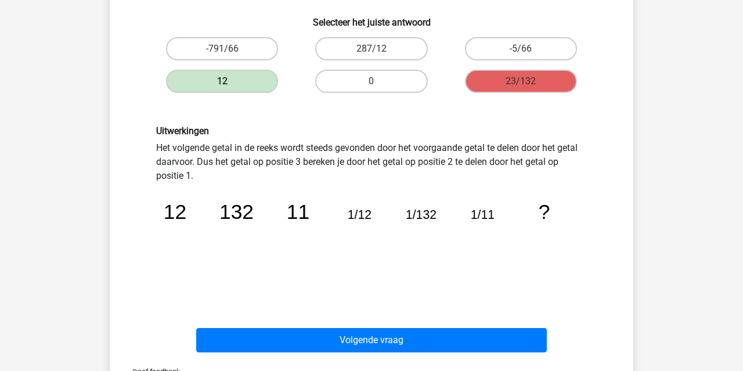
scroll to position [199, 0]
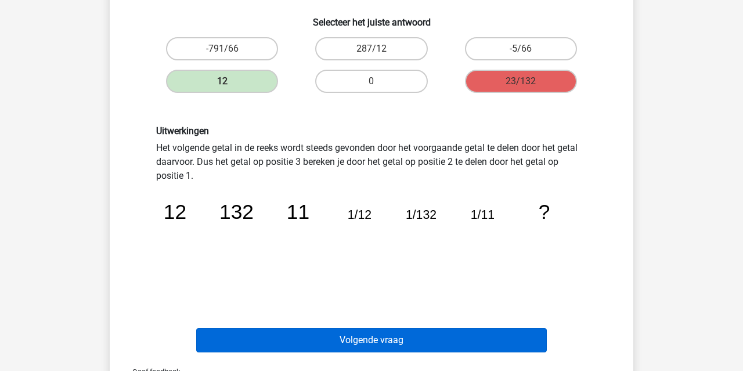
click at [470, 340] on button "Volgende vraag" at bounding box center [371, 340] width 351 height 24
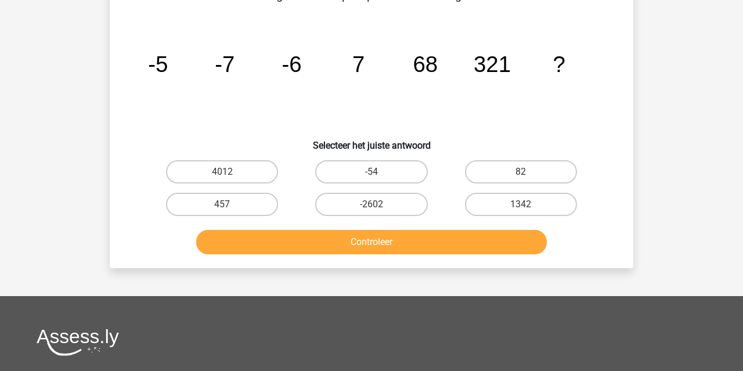
scroll to position [53, 0]
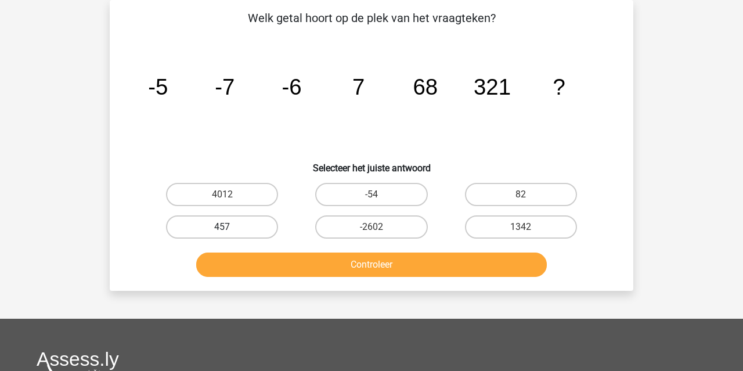
click at [259, 221] on label "457" at bounding box center [222, 226] width 112 height 23
click at [230, 227] on input "457" at bounding box center [226, 231] width 8 height 8
radio input "true"
click at [288, 262] on button "Controleer" at bounding box center [371, 264] width 351 height 24
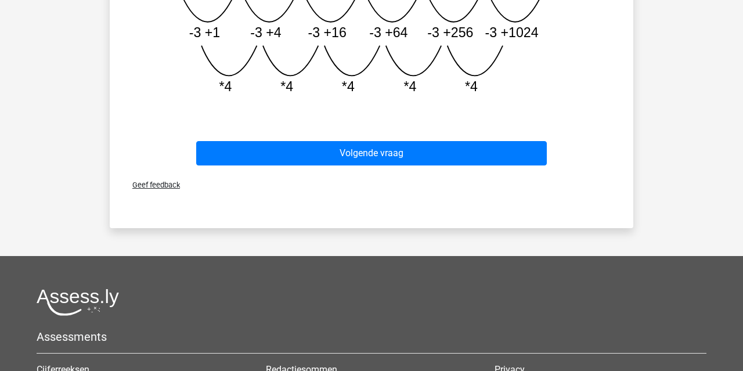
scroll to position [424, 0]
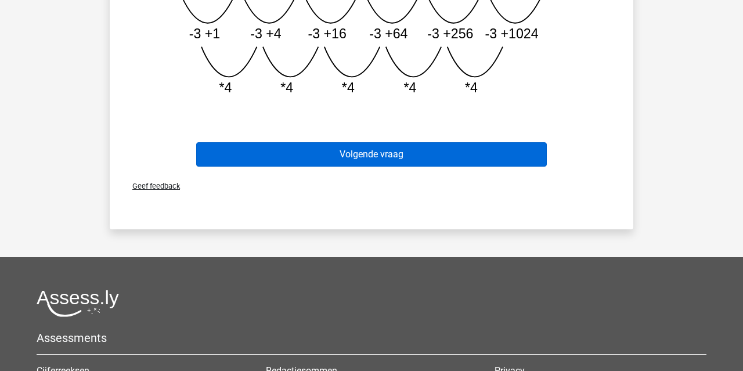
click at [422, 151] on button "Volgende vraag" at bounding box center [371, 154] width 351 height 24
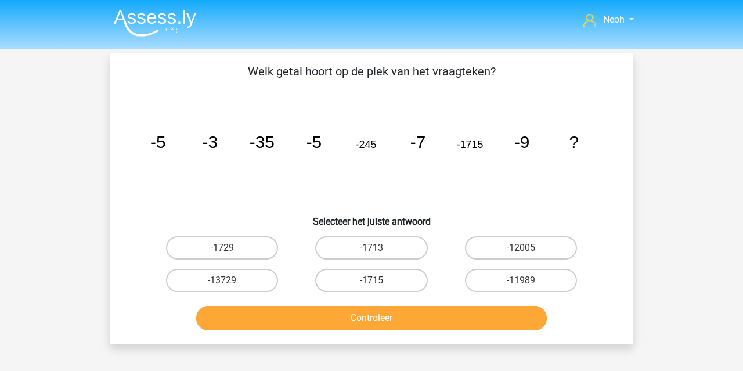
scroll to position [0, 0]
click at [163, 13] on img at bounding box center [155, 22] width 82 height 27
